Goal: Check status

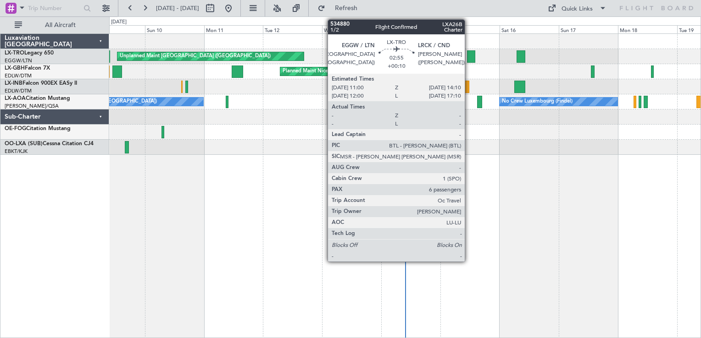
click at [469, 53] on div at bounding box center [471, 56] width 8 height 12
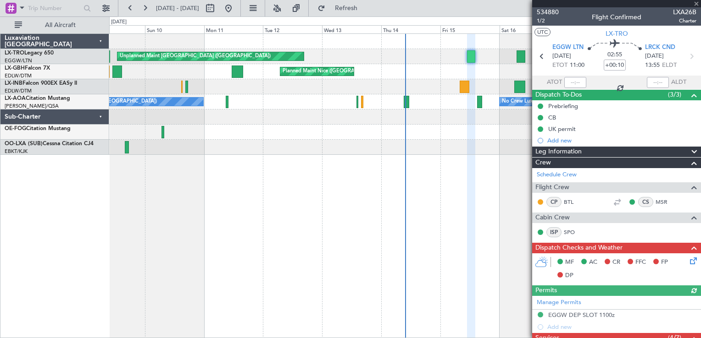
scroll to position [290, 0]
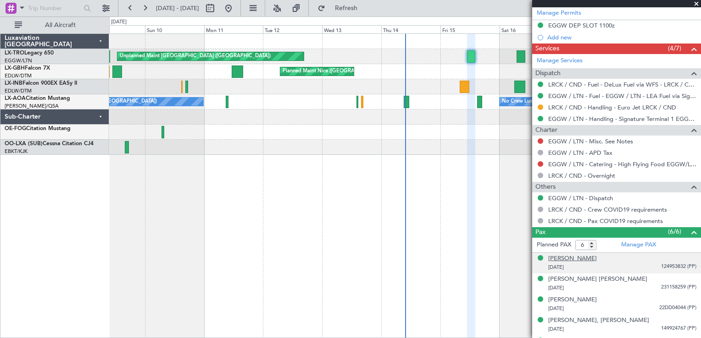
click at [597, 260] on div "[PERSON_NAME]" at bounding box center [572, 259] width 49 height 9
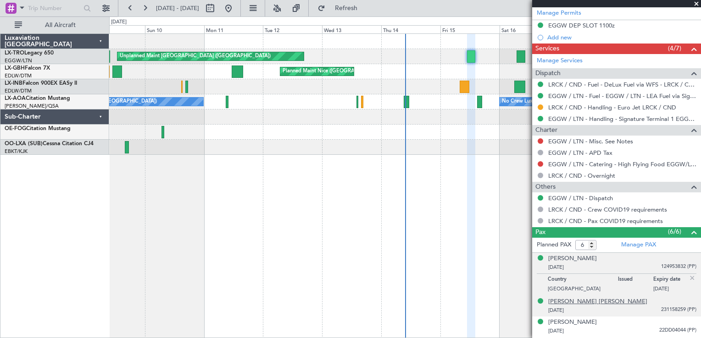
click at [629, 300] on div "[PERSON_NAME] [PERSON_NAME]" at bounding box center [597, 302] width 99 height 9
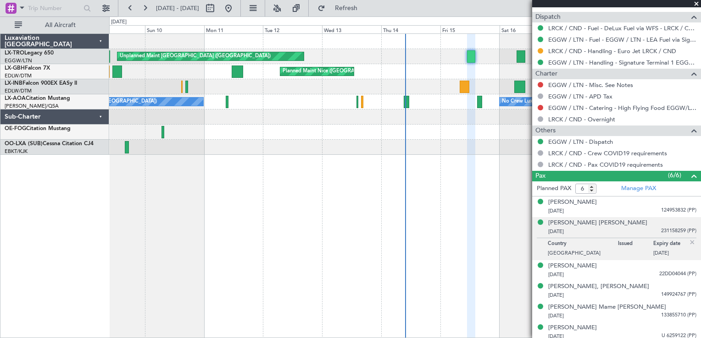
scroll to position [349, 0]
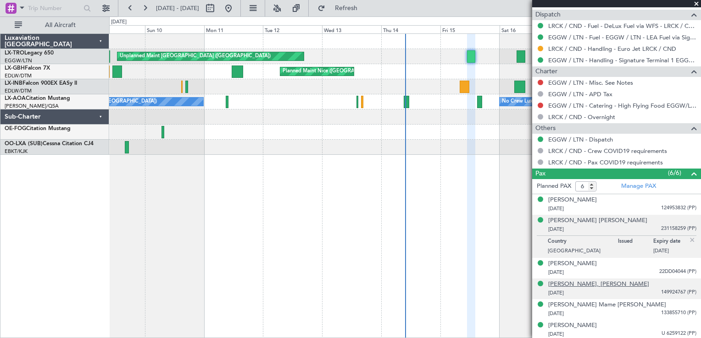
click at [589, 283] on div "[PERSON_NAME], [PERSON_NAME]" at bounding box center [598, 284] width 101 height 9
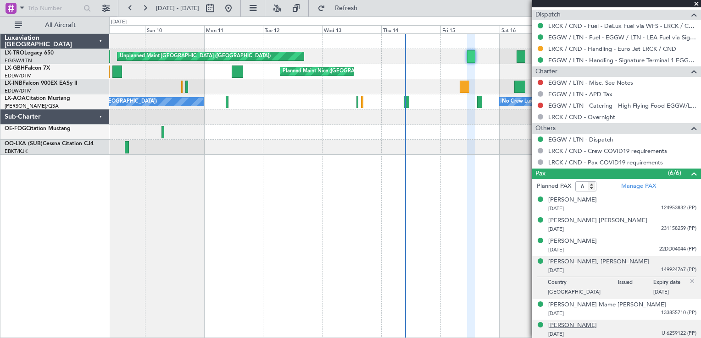
click at [574, 323] on div "[PERSON_NAME]" at bounding box center [572, 326] width 49 height 9
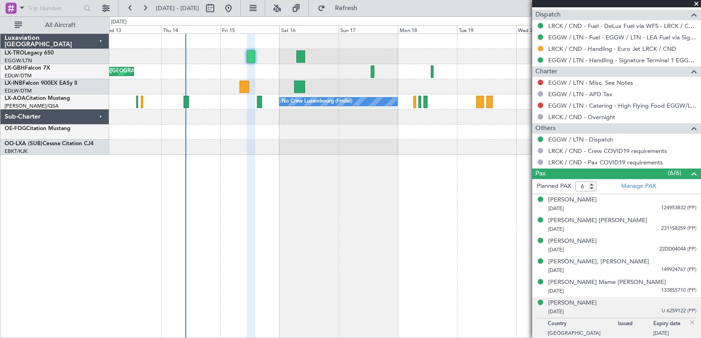
click at [228, 181] on div "Unplanned Maint [GEOGRAPHIC_DATA] ([GEOGRAPHIC_DATA]) [GEOGRAPHIC_DATA] ([GEOGR…" at bounding box center [405, 185] width 592 height 305
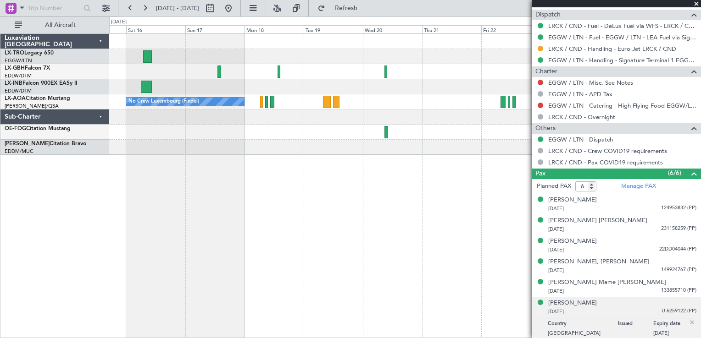
click at [254, 206] on div "Planned Maint Nice ([GEOGRAPHIC_DATA]) No Crew Luxembourg (Findel) No Crew Saba…" at bounding box center [405, 185] width 592 height 305
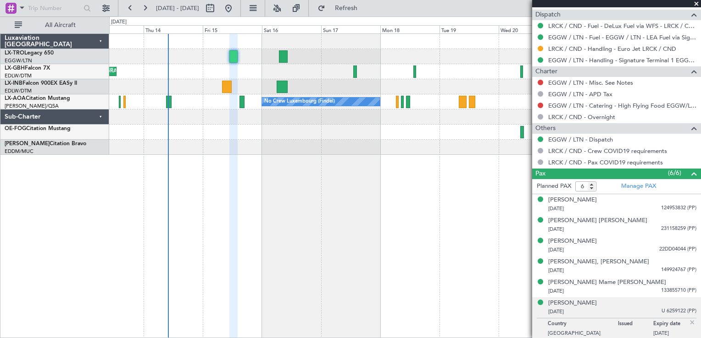
click at [572, 216] on fb-app "[DATE] - [DATE] Refresh Quick Links All Aircraft Unplanned Maint [GEOGRAPHIC_DA…" at bounding box center [350, 173] width 701 height 332
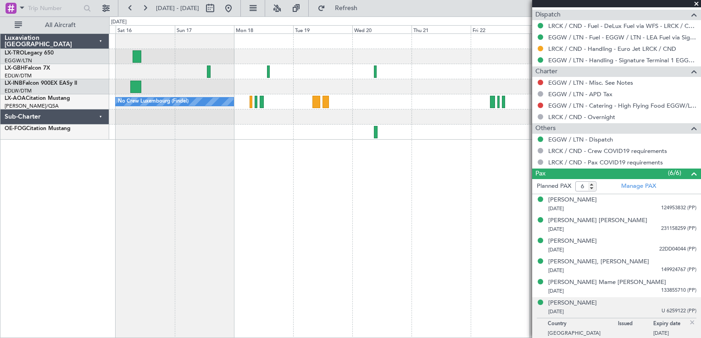
click at [203, 230] on div "Planned Maint Nice ([GEOGRAPHIC_DATA]) No Crew Luxembourg (Findel) No Crew Saba…" at bounding box center [405, 185] width 592 height 305
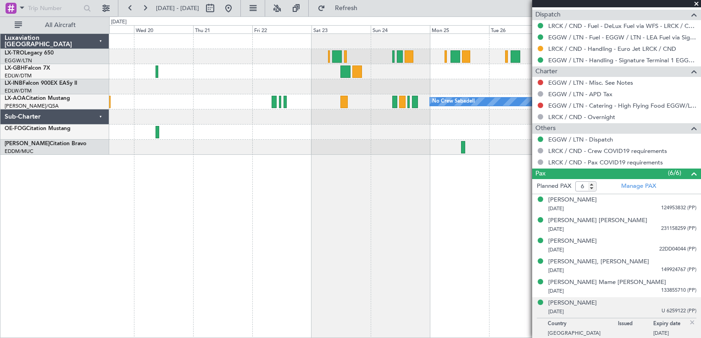
click at [267, 142] on div "No Crew Sabadell No Crew Luxembourg (Findel)" at bounding box center [405, 185] width 592 height 305
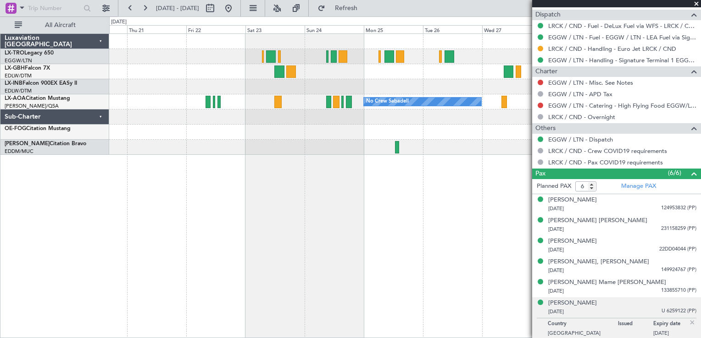
click at [210, 198] on div "No Crew Sabadell" at bounding box center [405, 185] width 592 height 305
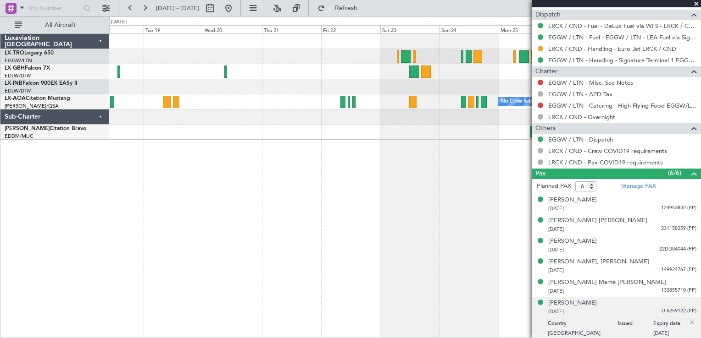
click at [319, 242] on div "No Crew Sabadell No Crew Luxembourg (Findel)" at bounding box center [405, 185] width 592 height 305
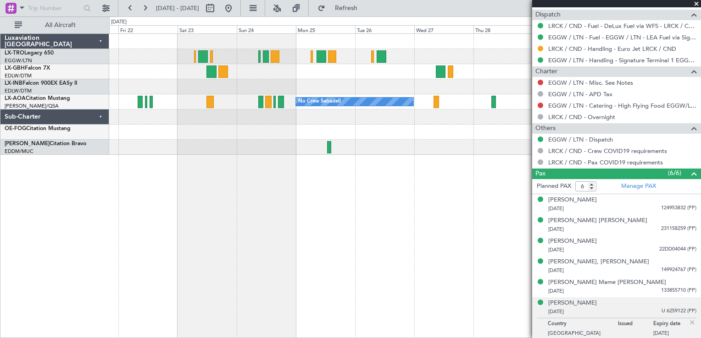
click at [206, 256] on div "No Crew Sabadell" at bounding box center [405, 185] width 592 height 305
click at [187, 226] on div "No Crew Sabadell" at bounding box center [405, 185] width 592 height 305
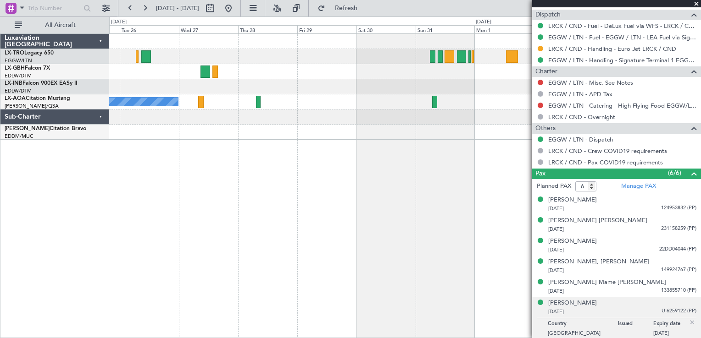
click at [226, 223] on div "No Crew Sabadell" at bounding box center [405, 185] width 592 height 305
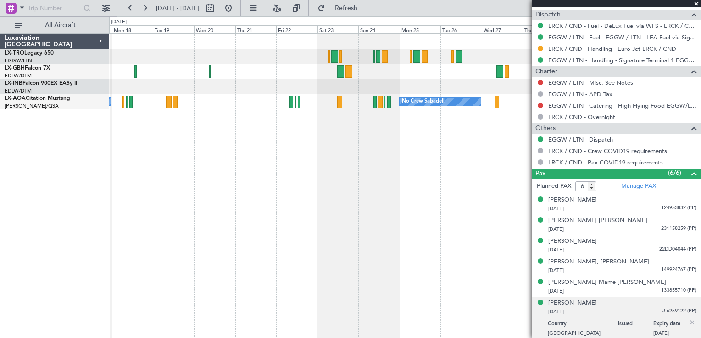
click at [644, 160] on body "[DATE] - [DATE] Refresh Quick Links All Aircraft No Crew Sabadell No Crew Luxem…" at bounding box center [350, 169] width 701 height 338
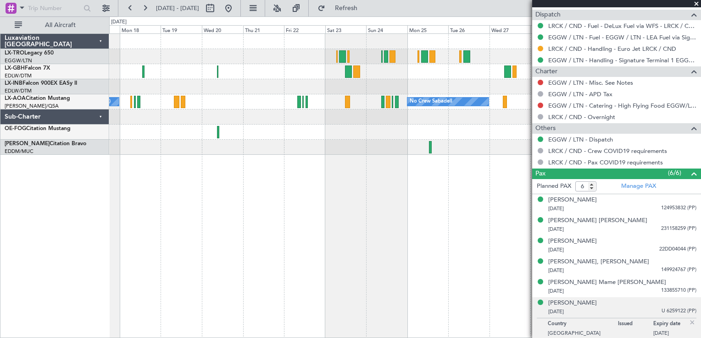
click at [569, 187] on fb-app "[DATE] - [DATE] Refresh Quick Links All Aircraft No Crew Sabadell No Crew Luxem…" at bounding box center [350, 173] width 701 height 332
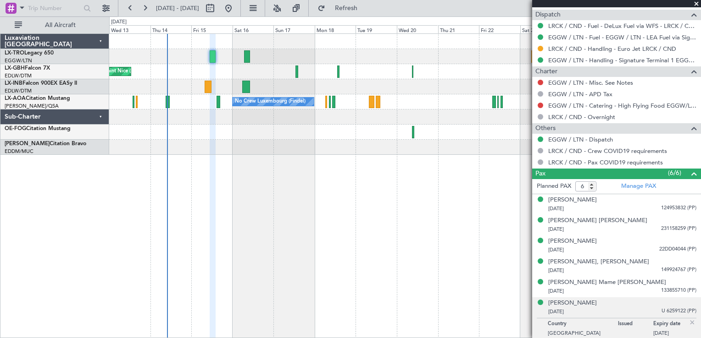
click at [70, 243] on div "Luxaviation [GEOGRAPHIC_DATA] LX-TRO Legacy 650 EGGW/LTN [GEOGRAPHIC_DATA] ([GE…" at bounding box center [54, 185] width 109 height 305
